Goal: Transaction & Acquisition: Purchase product/service

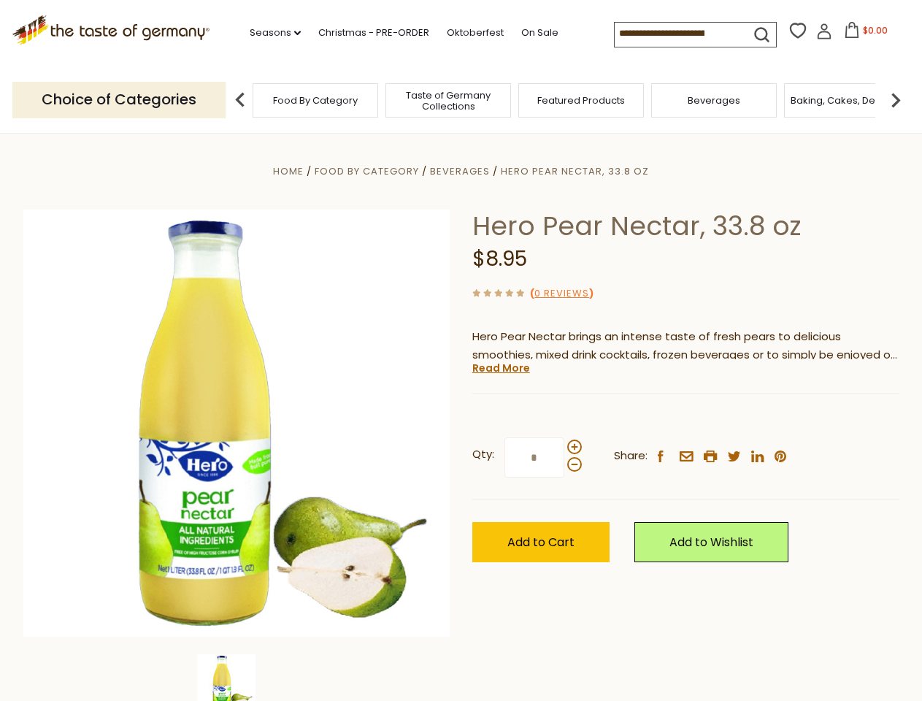
click at [461, 350] on div "Home Food By Category [GEOGRAPHIC_DATA] Hero Pear Nectar, 33.8 oz Hero Pear Nec…" at bounding box center [461, 443] width 898 height 562
click at [269, 33] on link "Seasons dropdown_arrow" at bounding box center [275, 33] width 51 height 16
click at [863, 34] on span "$0.00" at bounding box center [875, 30] width 25 height 12
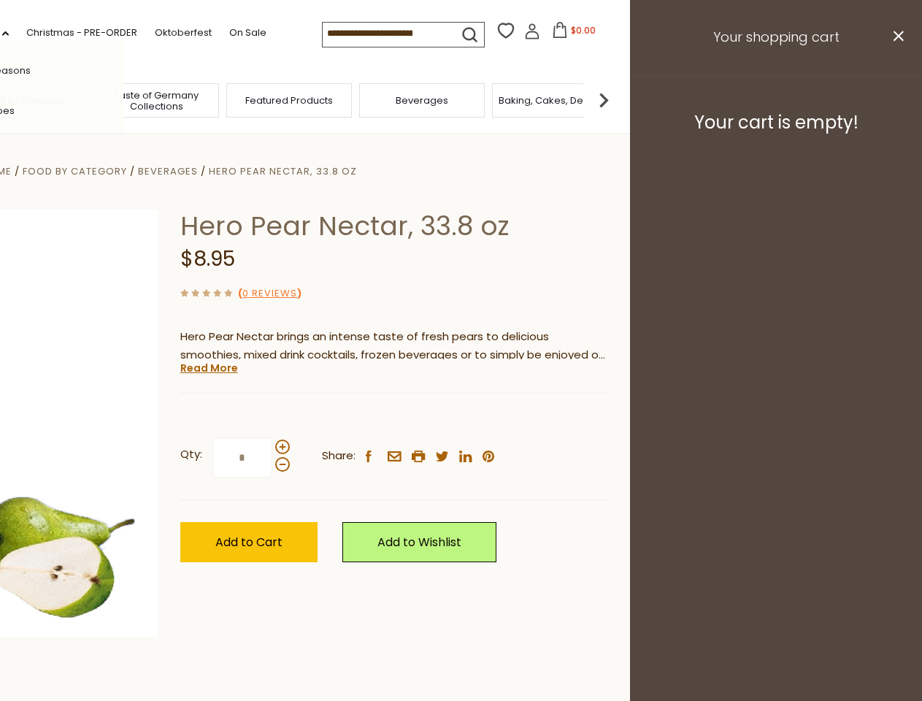
click at [123, 99] on div "All Seasons Recipes Game Day [DATE] [DATE] [DATE][PERSON_NAME] [DATE] Springfes…" at bounding box center [41, 350] width 166 height 619
click at [896, 99] on footer "Your cart is empty!" at bounding box center [776, 122] width 292 height 94
click at [461, 417] on div "Qty: * Share: facebook email printer twitter linkedin pinterest" at bounding box center [393, 457] width 427 height 85
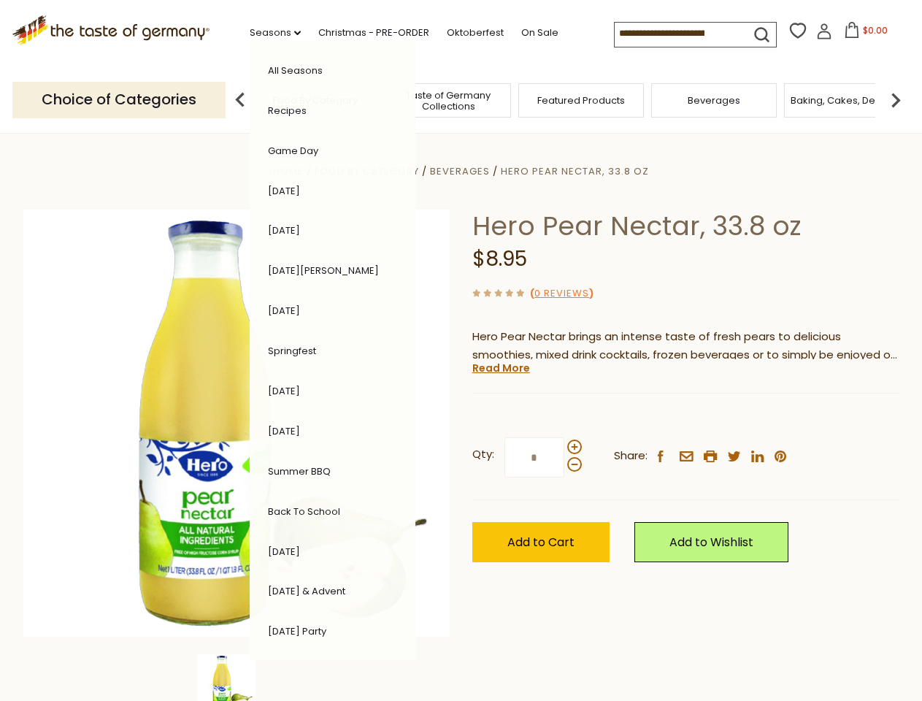
click at [237, 677] on div "Home Food By Category [GEOGRAPHIC_DATA] Hero Pear Nectar, 33.8 oz Hero Pear Nec…" at bounding box center [461, 443] width 898 height 562
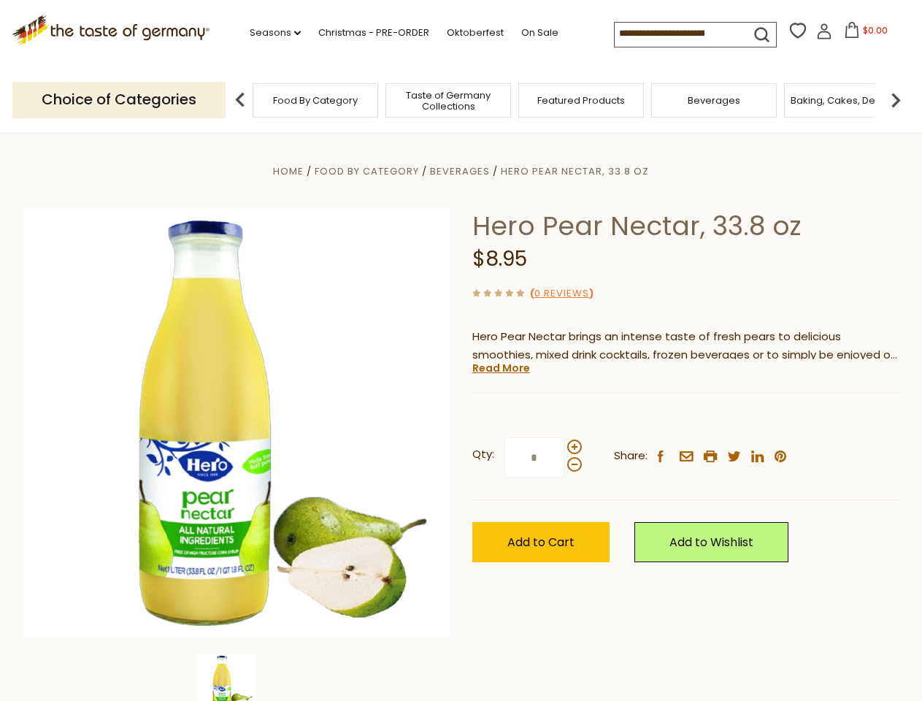
click at [237, 677] on img at bounding box center [226, 683] width 58 height 58
click at [500, 368] on link "Read More" at bounding box center [501, 368] width 58 height 15
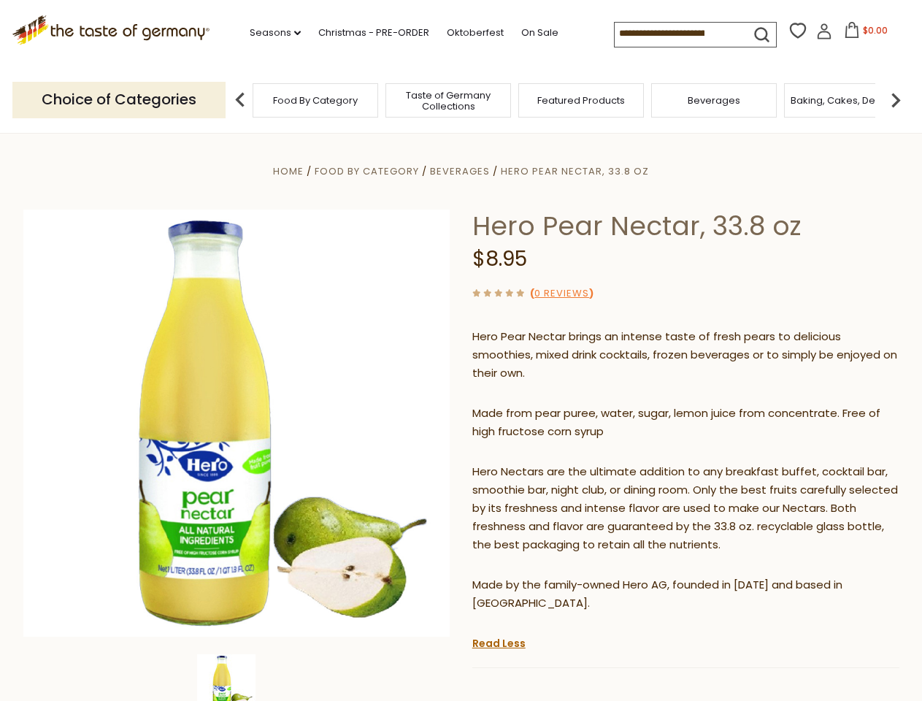
click at [574, 463] on p "Hero Nectars are the ultimate addition to any breakfast buffet, cocktail bar, s…" at bounding box center [685, 508] width 427 height 91
